Goal: Task Accomplishment & Management: Complete application form

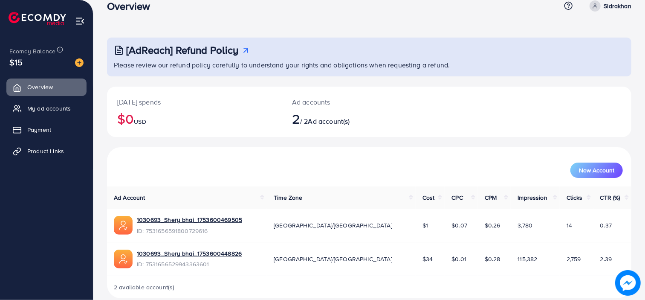
scroll to position [27, 0]
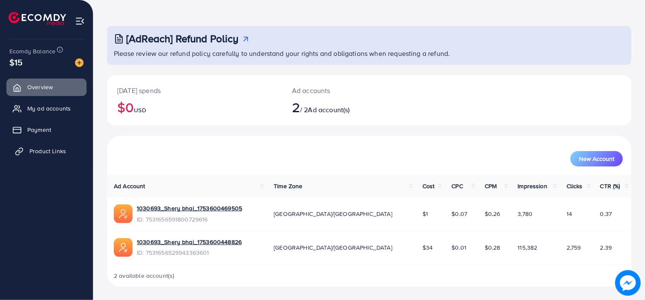
click at [49, 149] on span "Product Links" at bounding box center [47, 151] width 37 height 9
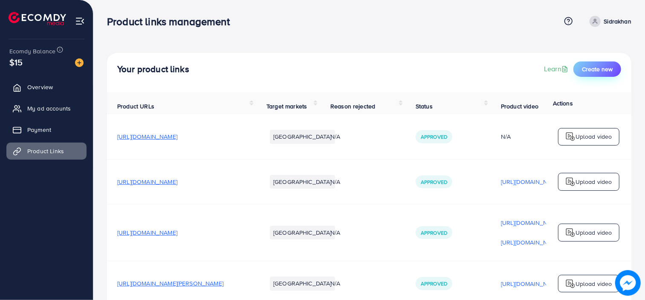
click at [611, 68] on span "Create new" at bounding box center [597, 69] width 31 height 9
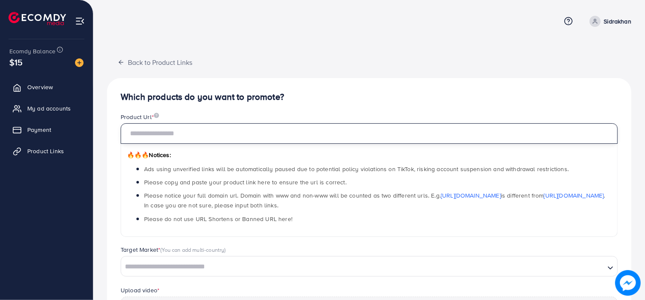
click at [191, 128] on input "text" at bounding box center [369, 133] width 497 height 20
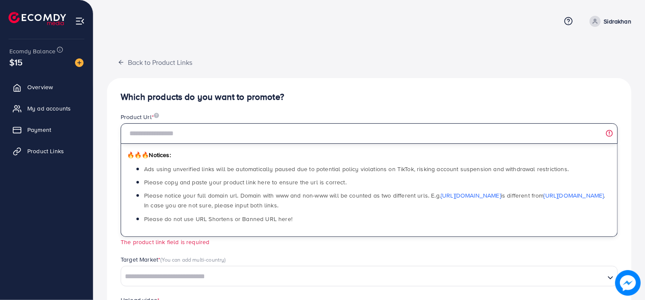
paste input "**********"
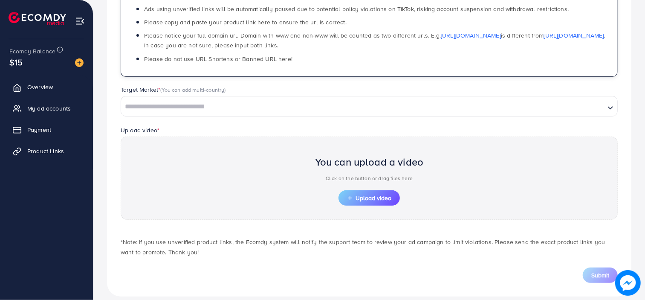
scroll to position [165, 0]
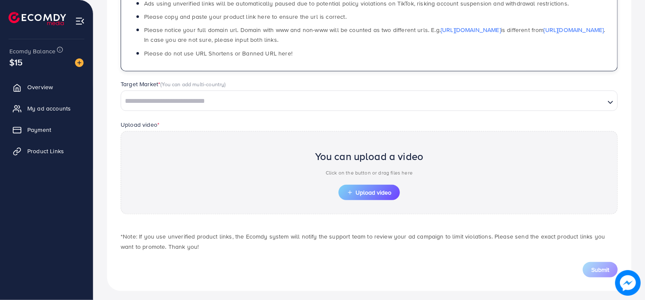
type input "**********"
click at [263, 102] on input "Search for option" at bounding box center [363, 101] width 482 height 13
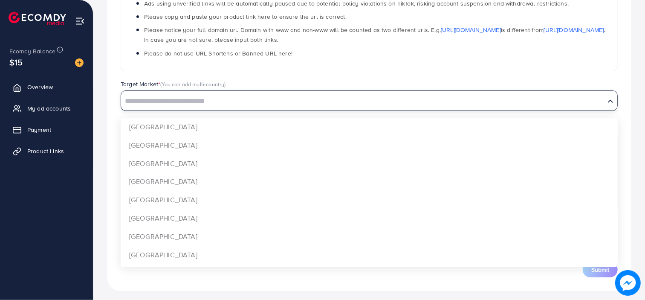
scroll to position [0, 0]
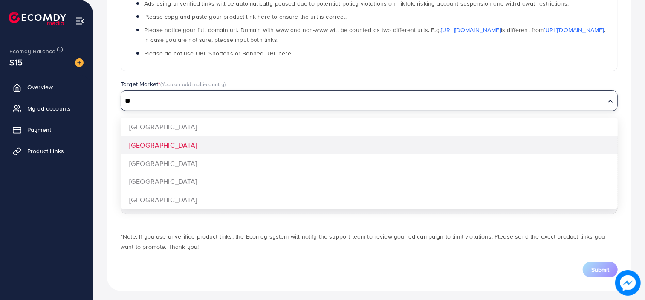
type input "**"
click at [218, 142] on div "**********" at bounding box center [369, 102] width 525 height 378
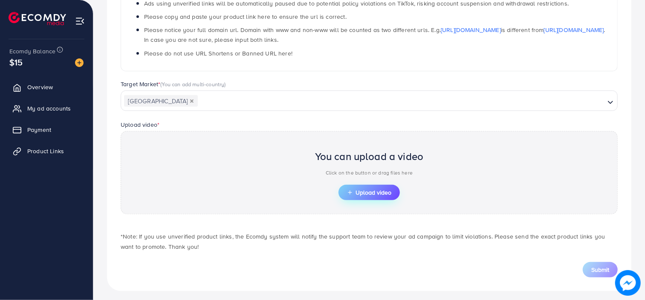
click at [359, 194] on span "Upload video" at bounding box center [369, 192] width 44 height 6
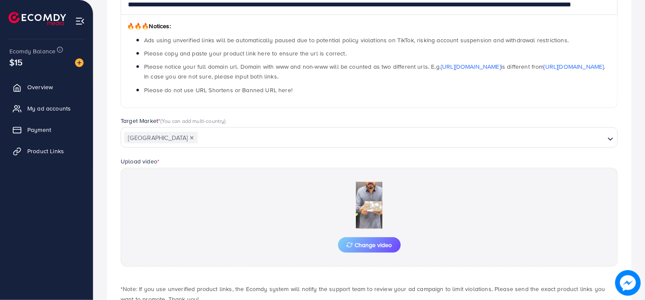
scroll to position [165, 0]
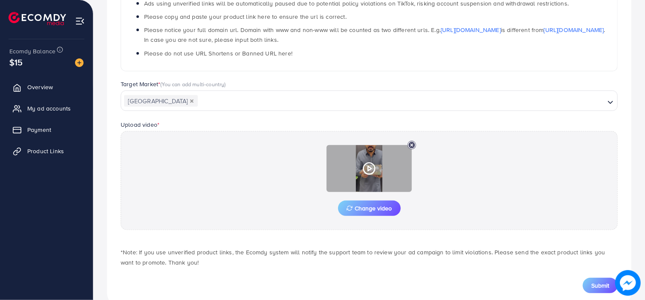
click at [369, 168] on icon at bounding box center [369, 169] width 14 height 14
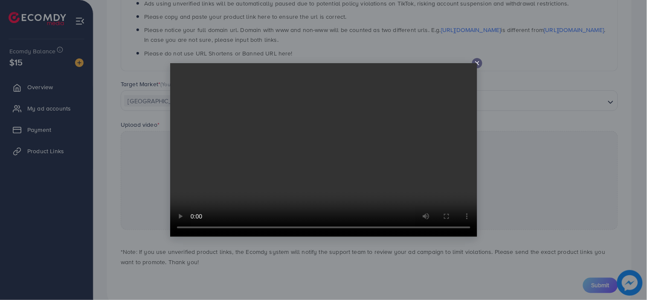
click at [477, 64] on icon at bounding box center [477, 63] width 7 height 7
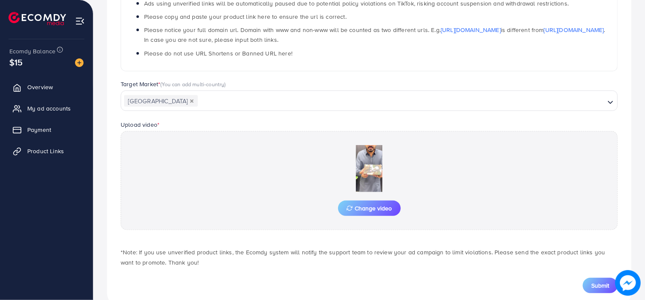
click at [415, 103] on input "Search for option" at bounding box center [402, 101] width 406 height 13
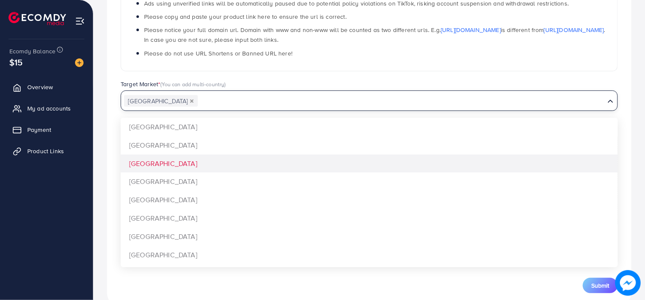
click at [616, 78] on div "**********" at bounding box center [369, 13] width 511 height 133
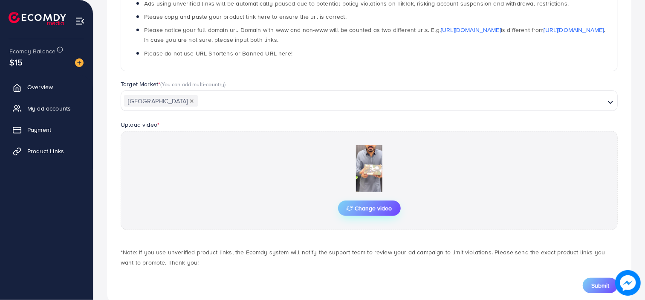
click at [385, 205] on span "Change video" at bounding box center [370, 208] width 46 height 6
click at [372, 200] on button "Change video" at bounding box center [369, 207] width 63 height 15
click at [376, 206] on span "Change video" at bounding box center [370, 208] width 46 height 6
click at [396, 81] on div "Target Market * (You can add multi-country)" at bounding box center [369, 85] width 497 height 11
click at [368, 206] on span "Change video" at bounding box center [370, 208] width 46 height 6
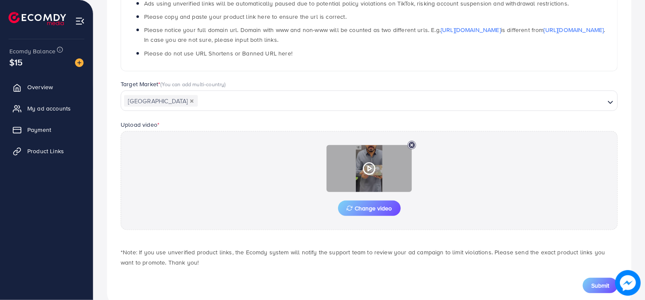
click at [371, 168] on polygon at bounding box center [369, 168] width 3 height 5
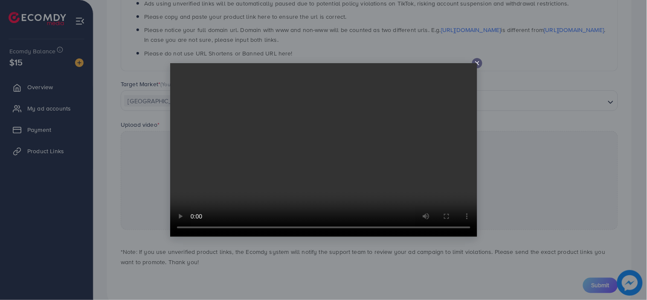
click at [478, 62] on line at bounding box center [476, 62] width 3 height 3
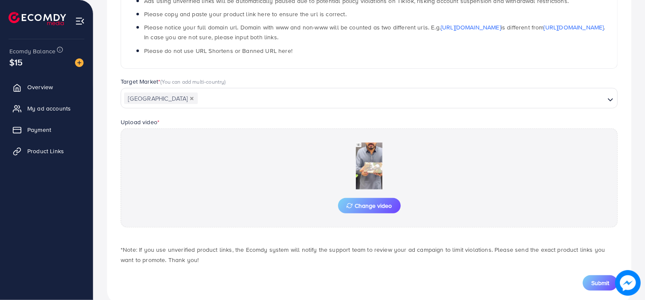
scroll to position [185, 0]
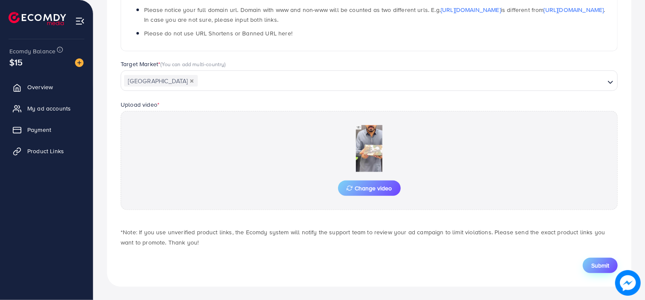
click at [595, 264] on span "Submit" at bounding box center [600, 265] width 18 height 9
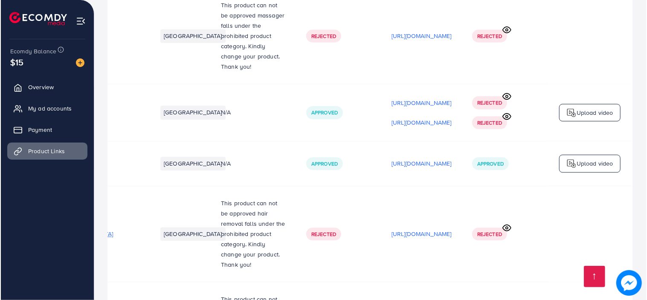
scroll to position [0, 194]
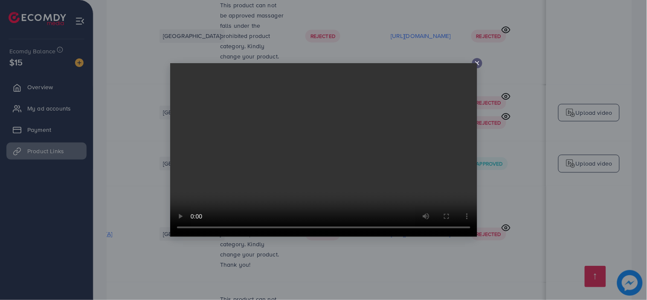
click at [478, 62] on icon at bounding box center [477, 63] width 7 height 7
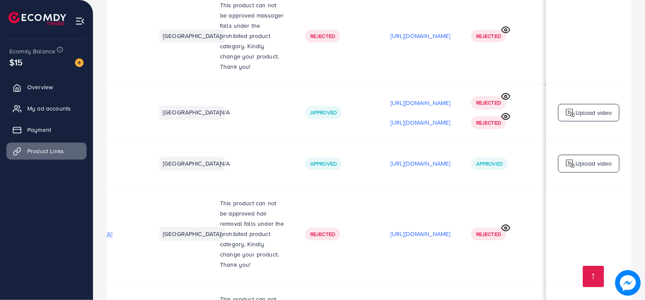
scroll to position [0, 0]
